Goal: Task Accomplishment & Management: Use online tool/utility

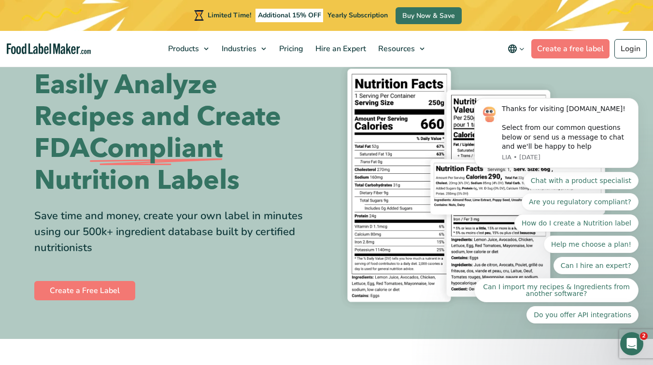
scroll to position [36, 0]
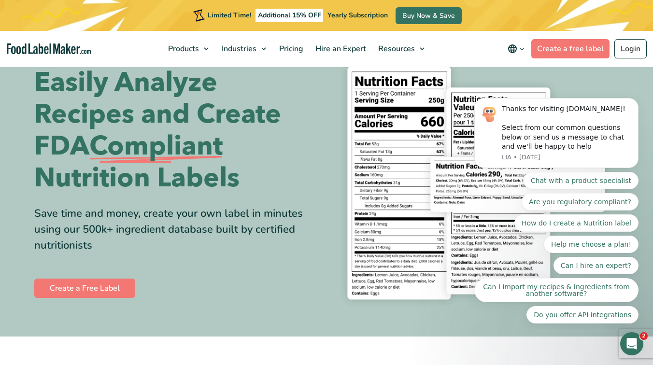
click at [213, 152] on span "Compliant" at bounding box center [155, 146] width 133 height 32
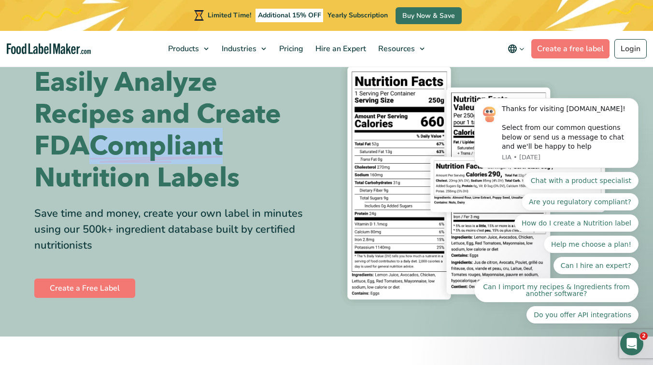
click at [213, 152] on span "Compliant" at bounding box center [155, 146] width 133 height 32
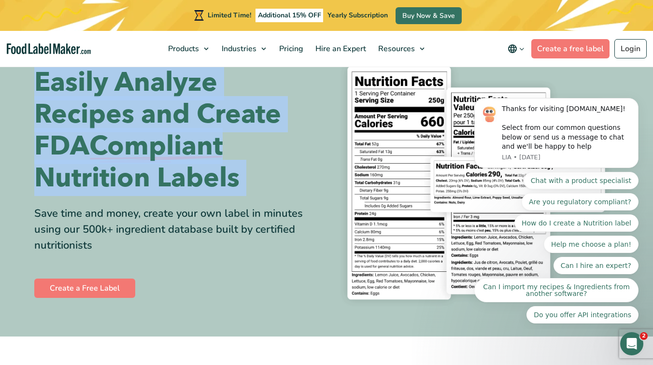
click at [213, 152] on span "Compliant" at bounding box center [155, 146] width 133 height 32
click at [234, 156] on h1 "Easily Analyze Recipes and Create FDA Compliant Nutrition Labels" at bounding box center [176, 131] width 285 height 128
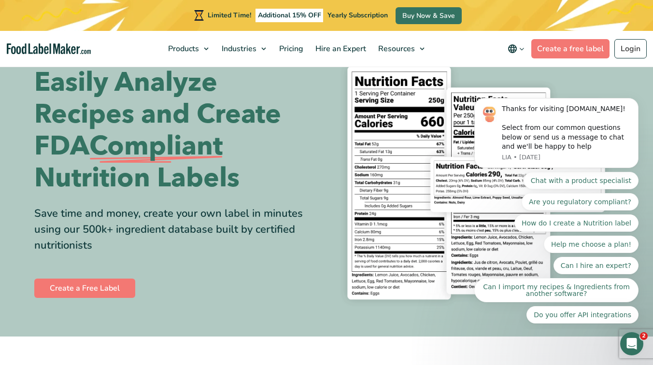
click at [223, 145] on span "Compliant" at bounding box center [155, 146] width 133 height 32
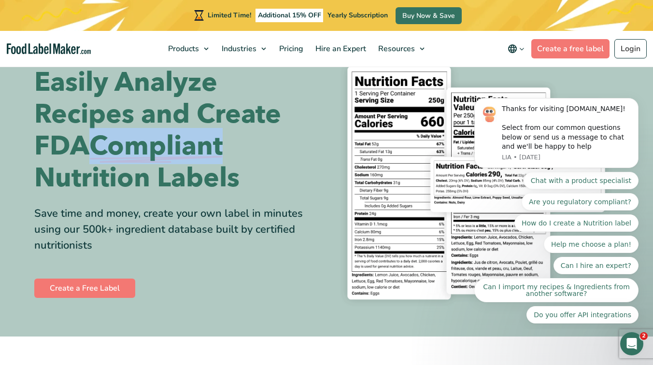
click at [223, 145] on span "Compliant" at bounding box center [155, 146] width 133 height 32
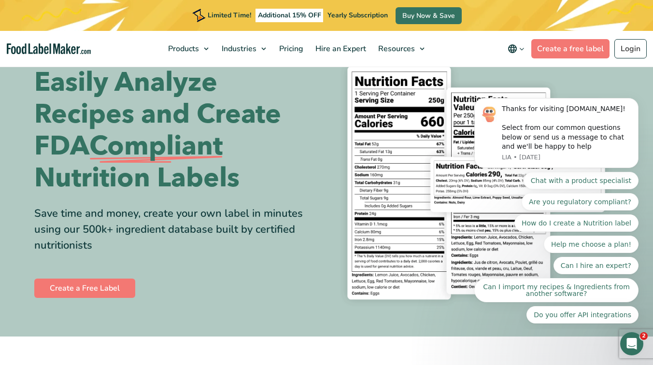
click at [241, 150] on h1 "Easily Analyze Recipes and Create FDA Compliant Nutrition Labels" at bounding box center [176, 131] width 285 height 128
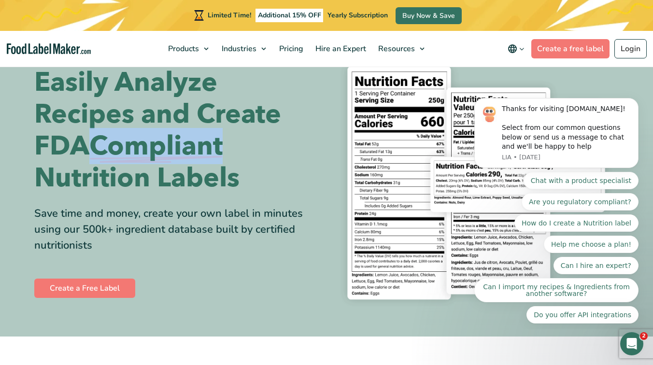
drag, startPoint x: 241, startPoint y: 150, endPoint x: 97, endPoint y: 151, distance: 143.9
click at [97, 150] on h1 "Easily Analyze Recipes and Create FDA Compliant Nutrition Labels" at bounding box center [176, 131] width 285 height 128
click at [97, 151] on span "Compliant" at bounding box center [155, 146] width 133 height 32
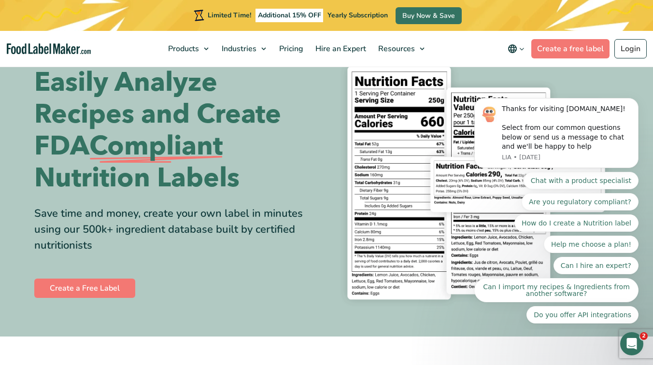
click at [118, 152] on span "Compliant" at bounding box center [155, 146] width 133 height 32
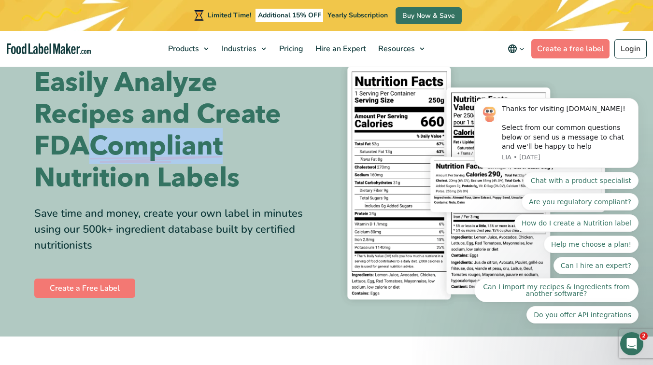
click at [118, 152] on span "Compliant" at bounding box center [155, 146] width 133 height 32
click at [223, 152] on span "Compliant" at bounding box center [155, 146] width 133 height 32
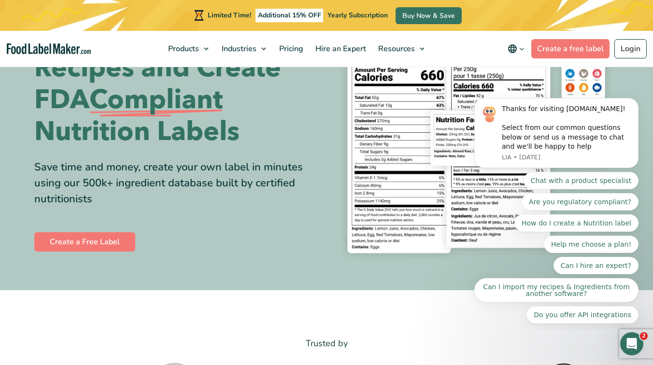
scroll to position [79, 0]
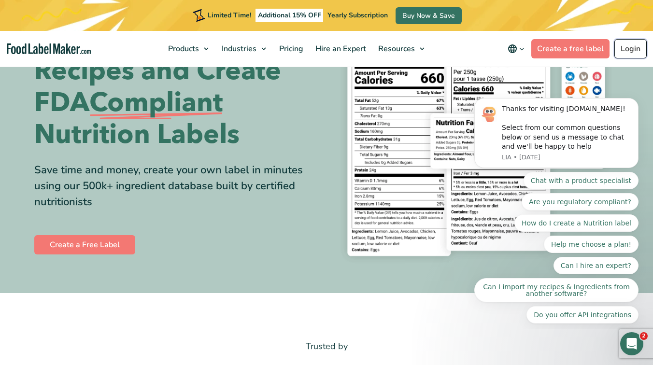
click at [631, 43] on link "Login" at bounding box center [630, 48] width 32 height 19
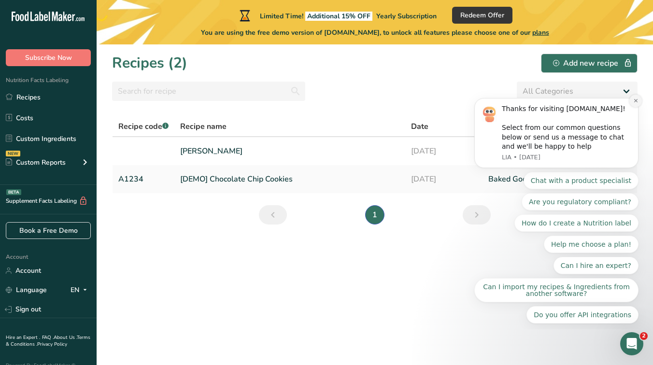
click at [635, 100] on icon "Dismiss notification" at bounding box center [635, 100] width 3 height 3
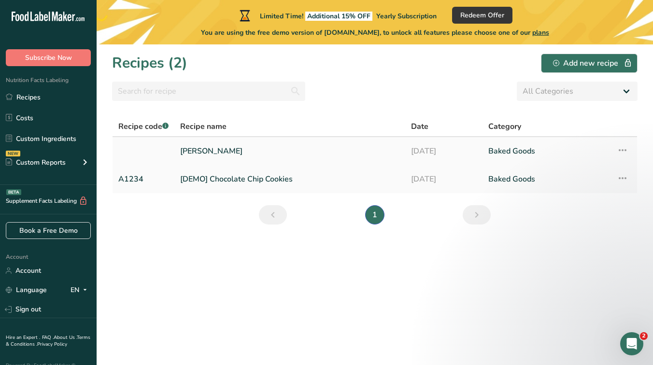
click at [221, 149] on link "Harina de Maíz" at bounding box center [289, 151] width 219 height 20
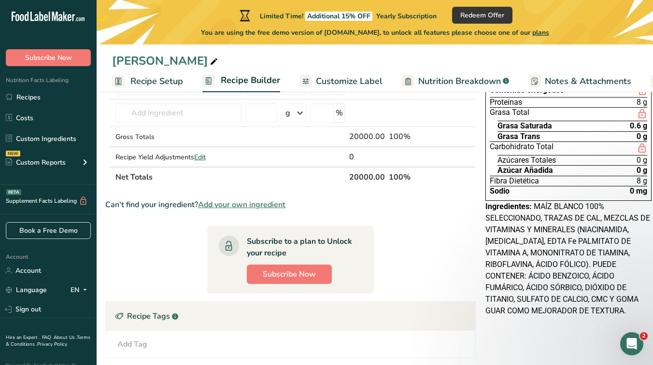
scroll to position [103, 0]
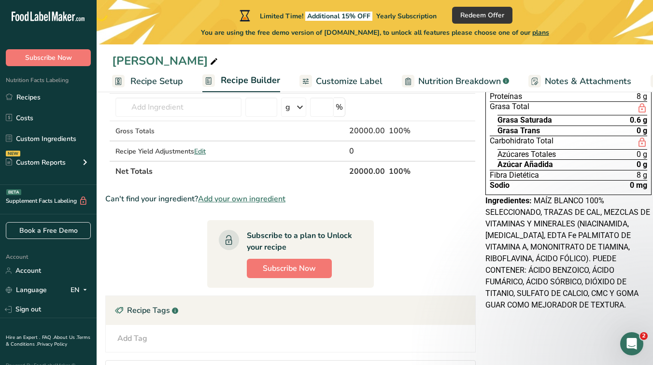
drag, startPoint x: 532, startPoint y: 199, endPoint x: 625, endPoint y: 301, distance: 138.2
click at [625, 301] on div "Ingredientes: MAÍZ BLANCO 100% SELECCIONADO, TRAZAS DE CAL, MEZCLAS DE VITAMINA…" at bounding box center [568, 253] width 166 height 116
copy span "MAÍZ BLANCO 100% SELECCIONADO, TRAZAS DE CAL, MEZCLAS DE VITAMINAS Y MINERALES …"
